Goal: Task Accomplishment & Management: Complete application form

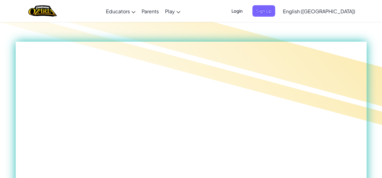
scroll to position [310, 0]
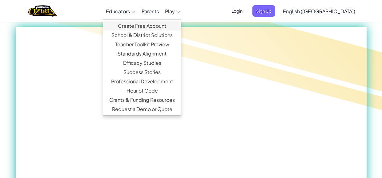
click at [156, 26] on link "Create Free Account" at bounding box center [142, 25] width 78 height 9
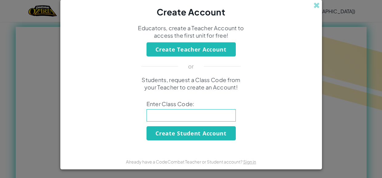
scroll to position [0, 0]
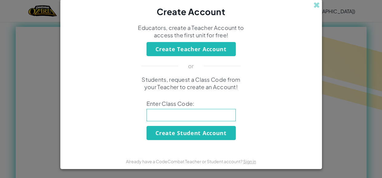
click at [188, 116] on input at bounding box center [191, 115] width 89 height 12
type input "powersmallworm"
click button "Create Student Account" at bounding box center [191, 133] width 89 height 14
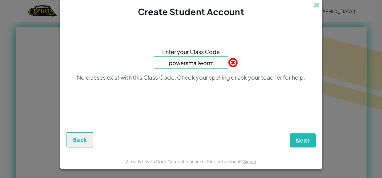
click at [315, 10] on div "Create Student Account" at bounding box center [191, 8] width 262 height 19
click at [318, 6] on span at bounding box center [317, 5] width 6 height 6
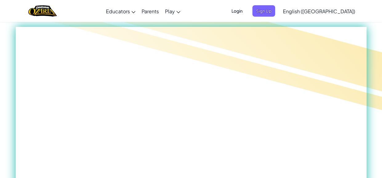
click at [246, 9] on span "Login" at bounding box center [237, 10] width 18 height 11
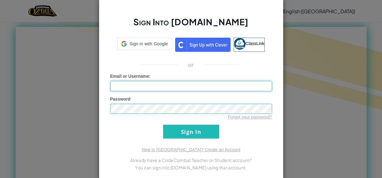
type input "BraxtonHH"
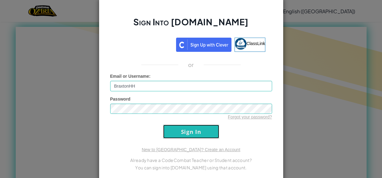
click at [169, 128] on input "Sign In" at bounding box center [191, 131] width 56 height 14
